Goal: Information Seeking & Learning: Learn about a topic

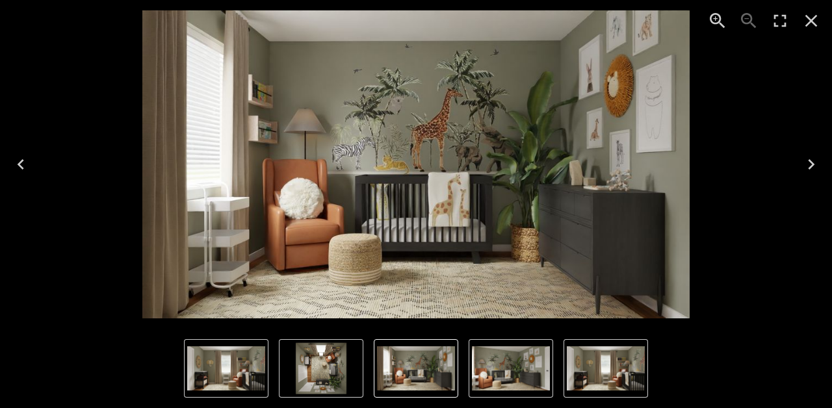
click at [817, 18] on icon "Close" at bounding box center [811, 20] width 21 height 21
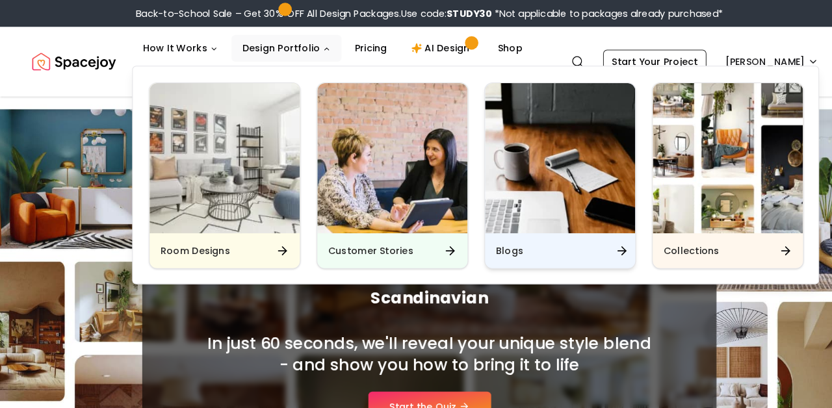
click at [508, 249] on div "Blogs" at bounding box center [543, 243] width 146 height 34
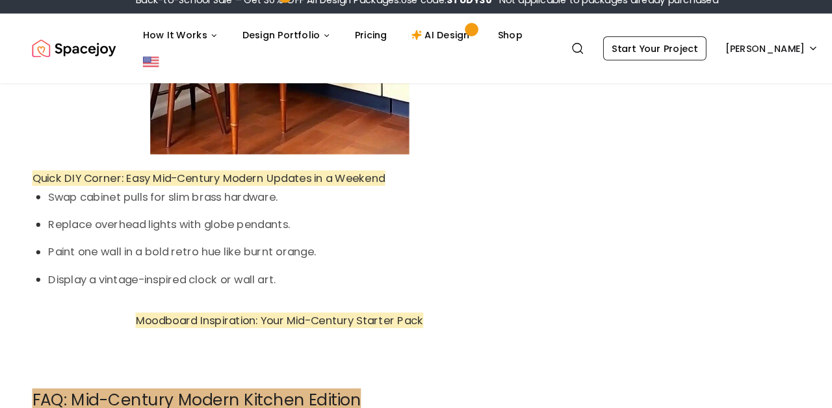
scroll to position [5231, 0]
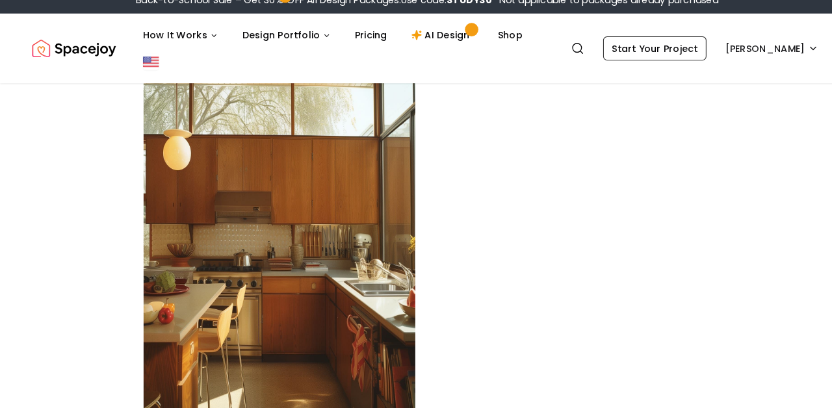
scroll to position [2568, 0]
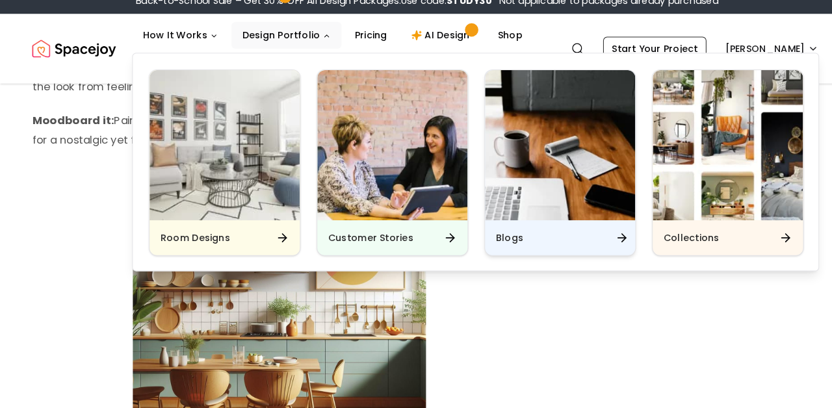
click at [499, 226] on div "Blogs" at bounding box center [543, 243] width 146 height 34
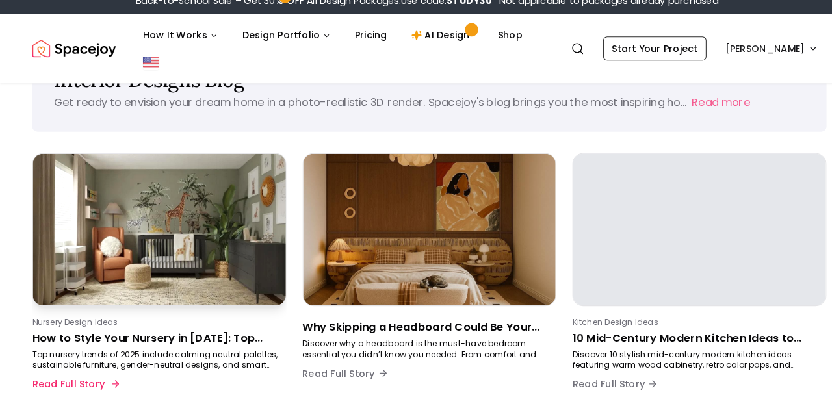
scroll to position [61, 0]
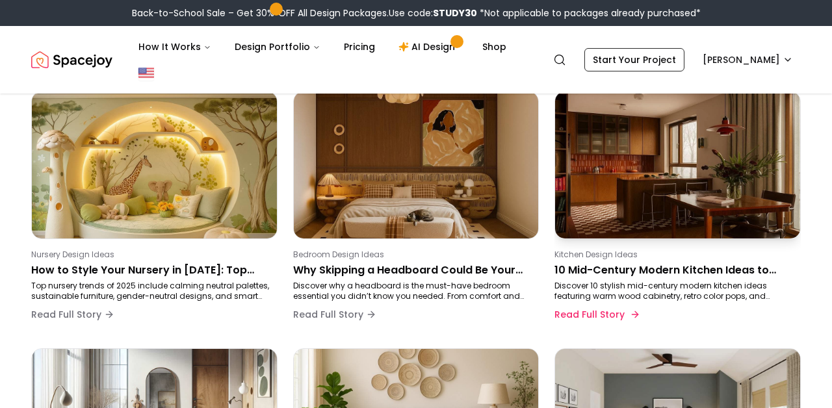
click at [686, 270] on p "10 Mid-Century Modern Kitchen Ideas to Inspire Your Next Makeover" at bounding box center [675, 271] width 241 height 16
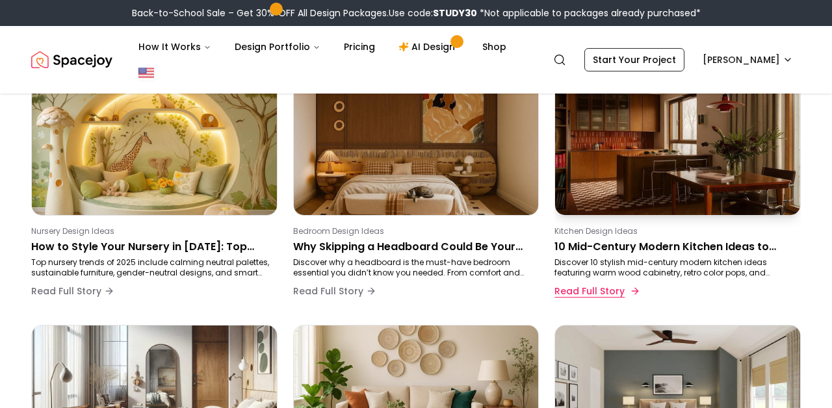
click at [589, 297] on button "Read Full Story" at bounding box center [596, 291] width 83 height 26
click at [621, 265] on p "Discover 10 stylish mid-century modern kitchen ideas featuring warm wood cabine…" at bounding box center [675, 267] width 241 height 21
click at [597, 295] on button "Read Full Story" at bounding box center [596, 291] width 83 height 26
click at [597, 243] on p "10 Mid-Century Modern Kitchen Ideas to Inspire Your Next Makeover" at bounding box center [675, 247] width 241 height 16
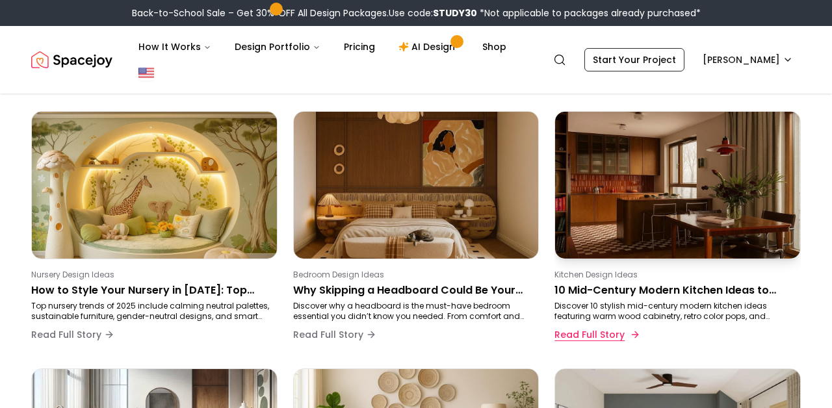
click at [622, 343] on button "Read Full Story" at bounding box center [596, 335] width 83 height 26
click at [634, 334] on icon at bounding box center [635, 335] width 10 height 10
click at [598, 261] on div "Kitchen Design Ideas 10 Mid-Century Modern Kitchen Ideas to Inspire Your Next M…" at bounding box center [678, 232] width 246 height 242
click at [572, 337] on button "Read Full Story" at bounding box center [596, 335] width 83 height 26
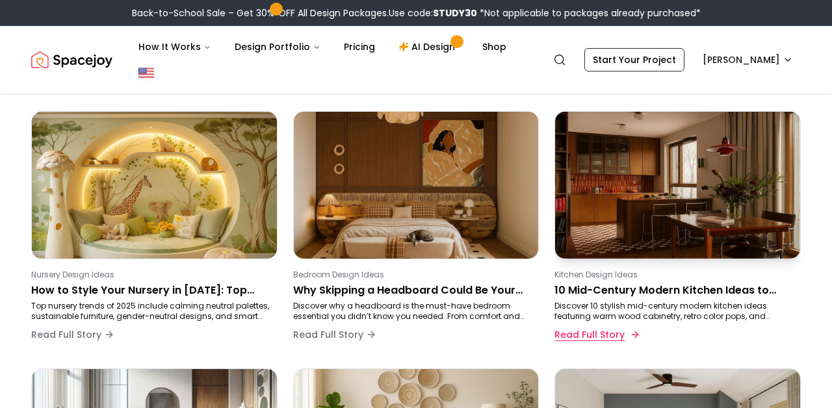
click at [572, 337] on button "Read Full Story" at bounding box center [596, 335] width 83 height 26
click at [618, 287] on p "10 Mid-Century Modern Kitchen Ideas to Inspire Your Next Makeover" at bounding box center [675, 291] width 241 height 16
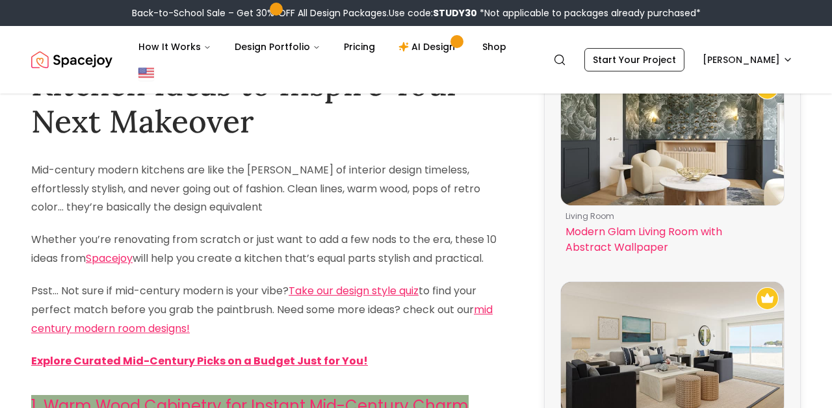
click at [603, 205] on img at bounding box center [672, 139] width 223 height 134
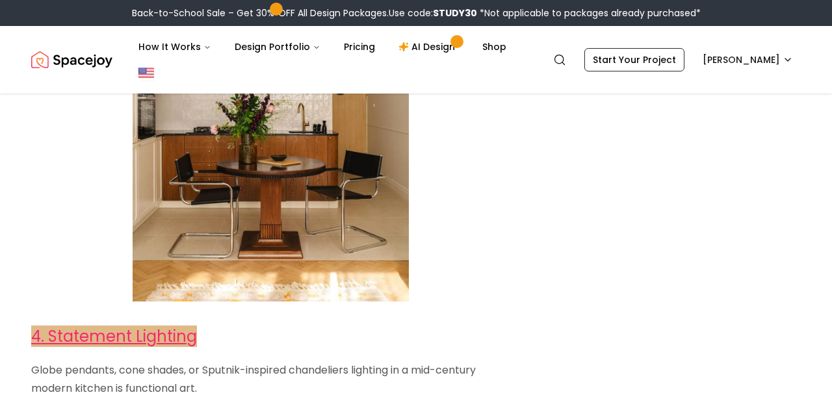
scroll to position [1739, 0]
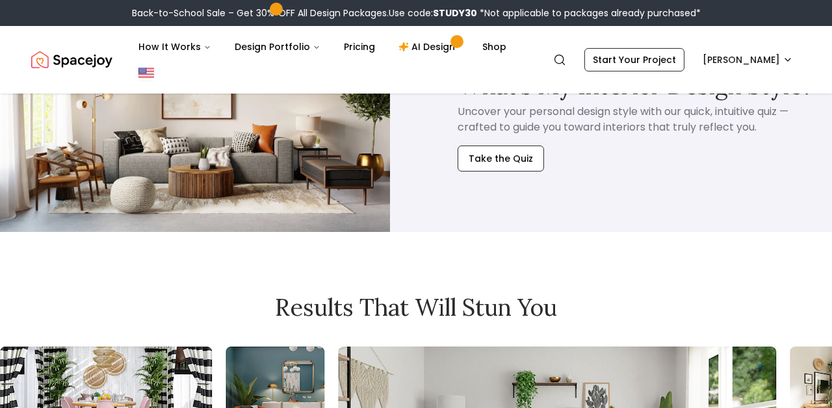
scroll to position [107, 0]
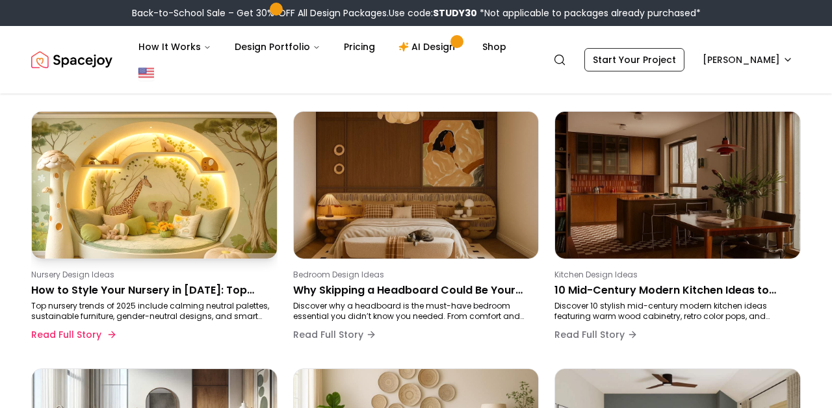
click at [98, 305] on p "Top nursery trends of 2025 include calming neutral palettes, sustainable furnit…" at bounding box center [151, 311] width 241 height 21
click at [73, 288] on p "How to Style Your Nursery in 2025: Top Trends and Tips" at bounding box center [151, 291] width 241 height 16
click at [60, 340] on button "Read Full Story" at bounding box center [72, 335] width 83 height 26
click at [81, 330] on button "Read Full Story" at bounding box center [72, 335] width 83 height 26
click at [95, 289] on p "How to Style Your Nursery in 2025: Top Trends and Tips" at bounding box center [151, 291] width 241 height 16
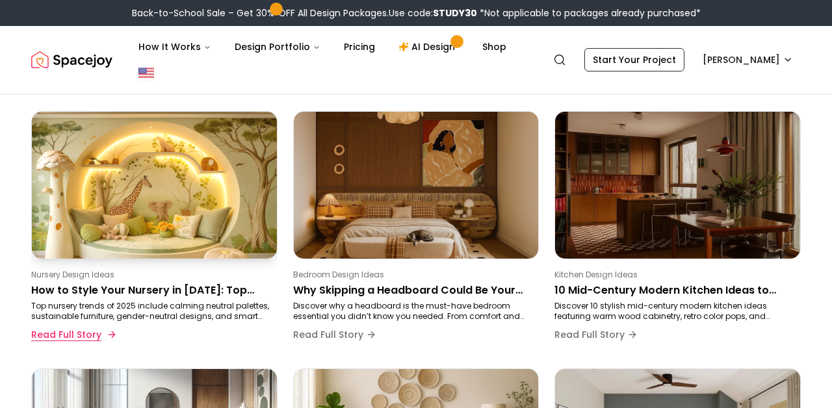
click at [77, 334] on button "Read Full Story" at bounding box center [72, 335] width 83 height 26
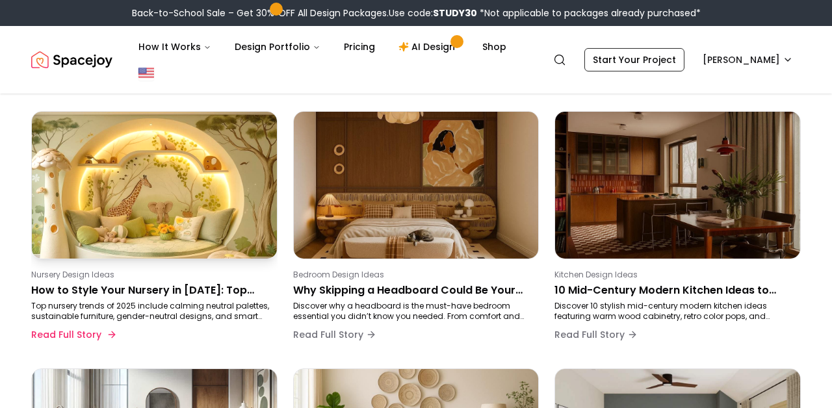
click at [92, 186] on img at bounding box center [154, 185] width 257 height 154
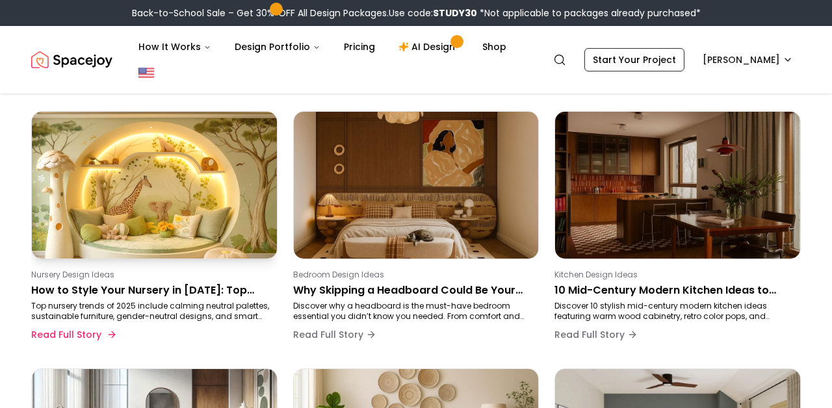
click at [83, 293] on p "How to Style Your Nursery in 2025: Top Trends and Tips" at bounding box center [151, 291] width 241 height 16
click at [72, 293] on p "How to Style Your Nursery in 2025: Top Trends and Tips" at bounding box center [151, 291] width 241 height 16
click at [68, 339] on button "Read Full Story" at bounding box center [72, 335] width 83 height 26
click at [65, 333] on button "Read Full Story" at bounding box center [72, 335] width 83 height 26
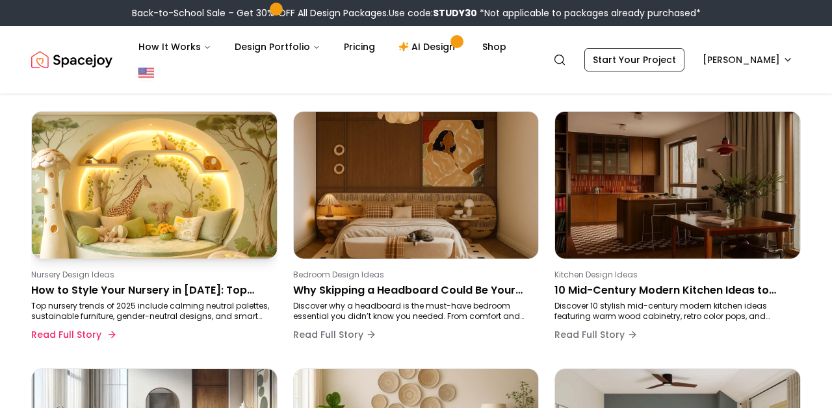
click at [107, 222] on img at bounding box center [154, 185] width 257 height 154
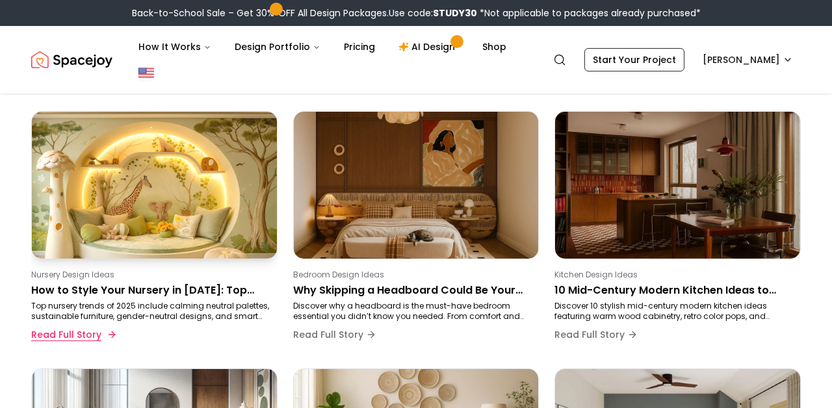
click at [91, 328] on button "Read Full Story" at bounding box center [72, 335] width 83 height 26
click at [233, 286] on p "How to Style Your Nursery in 2025: Top Trends and Tips" at bounding box center [151, 291] width 241 height 16
click at [227, 291] on p "How to Style Your Nursery in 2025: Top Trends and Tips" at bounding box center [151, 291] width 241 height 16
click at [179, 311] on p "Top nursery trends of 2025 include calming neutral palettes, sustainable furnit…" at bounding box center [151, 311] width 241 height 21
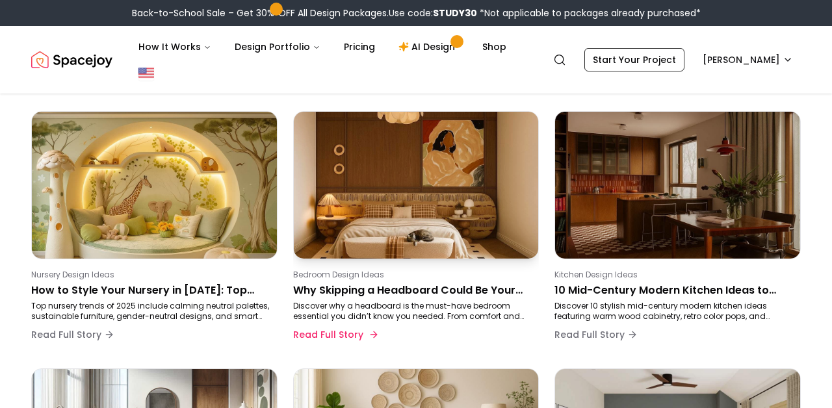
click at [328, 300] on div "Bedroom Design Ideas Why Skipping a Headboard Could Be Your Bedroom’s Biggest D…" at bounding box center [413, 309] width 241 height 78
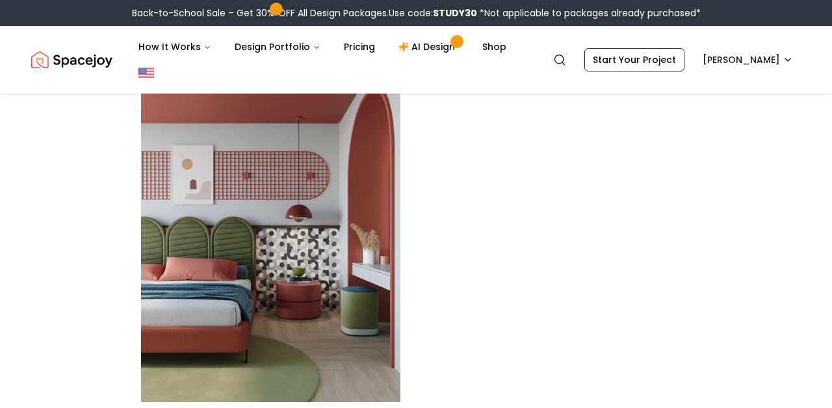
scroll to position [4190, 0]
